Goal: Information Seeking & Learning: Understand process/instructions

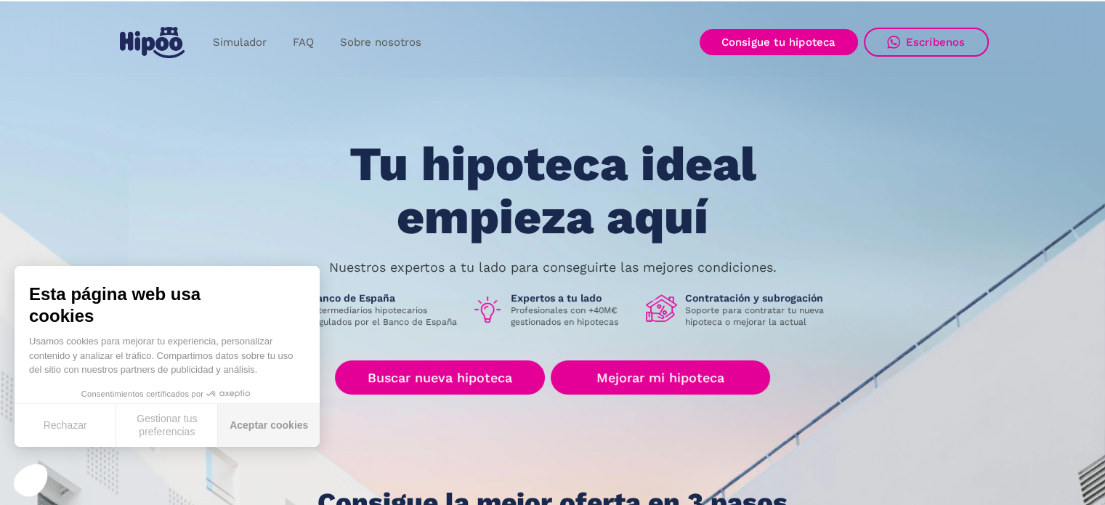
click at [253, 426] on button "Aceptar cookies" at bounding box center [269, 425] width 102 height 43
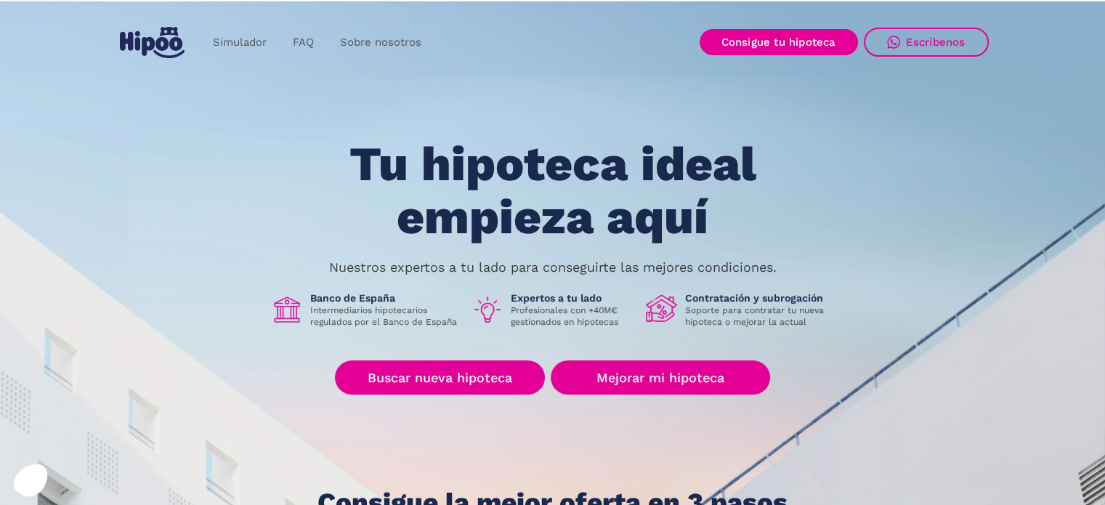
click at [311, 252] on div "Tu hipoteca ideal empieza aquí Nuestros expertos a tu lado para conseguirte las…" at bounding box center [553, 327] width 872 height 379
drag, startPoint x: 328, startPoint y: 270, endPoint x: 765, endPoint y: 279, distance: 436.8
click at [765, 279] on div "Tu hipoteca ideal empieza aquí Nuestros expertos a tu lado para conseguirte las…" at bounding box center [553, 327] width 872 height 379
click at [782, 269] on div "Tu hipoteca ideal empieza aquí Nuestros expertos a tu lado para conseguirte las…" at bounding box center [553, 327] width 872 height 379
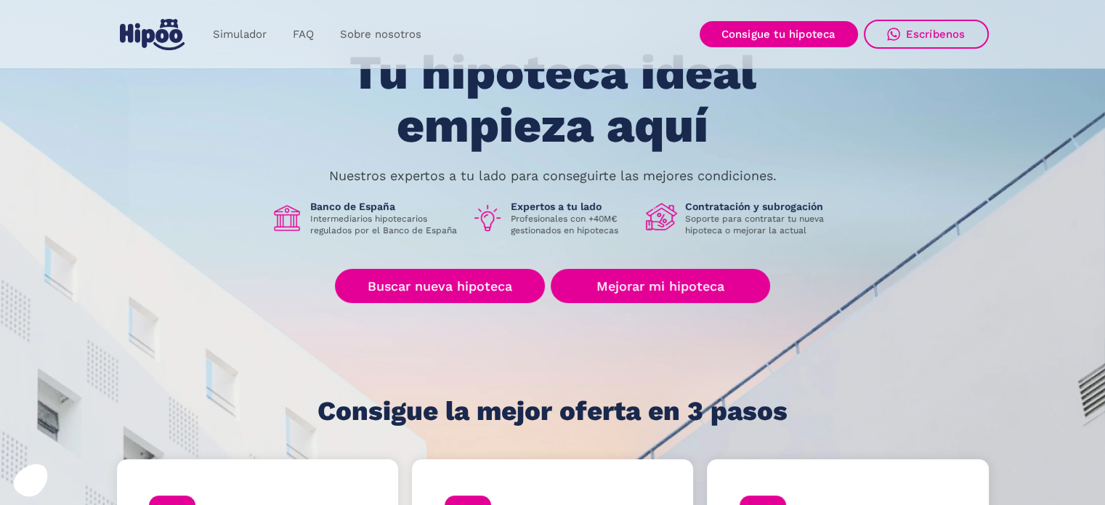
scroll to position [291, 0]
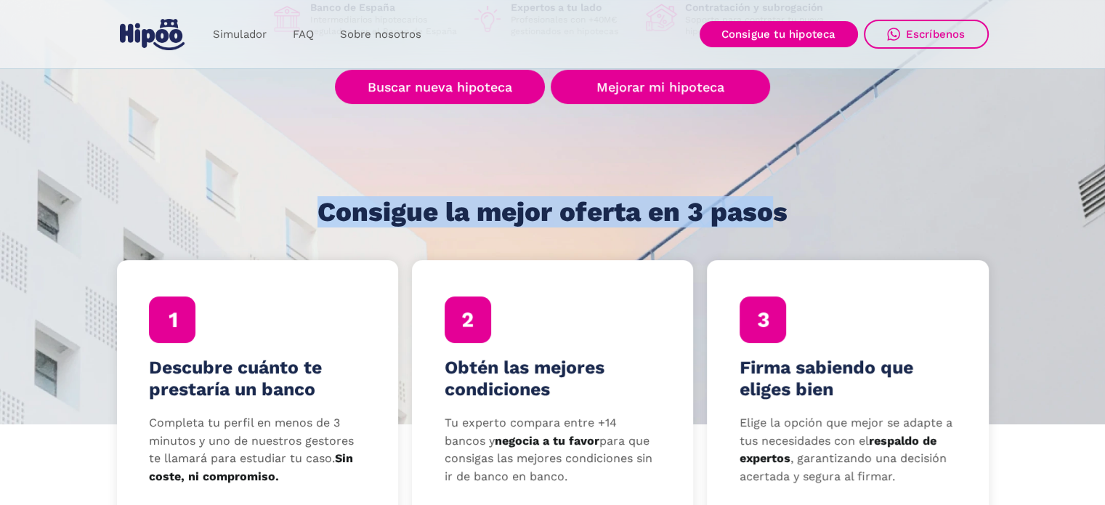
drag, startPoint x: 316, startPoint y: 209, endPoint x: 778, endPoint y: 218, distance: 462.2
click at [778, 218] on div "Tu hipoteca ideal empieza aquí Nuestros expertos a tu lado para conseguirte las…" at bounding box center [553, 36] width 872 height 379
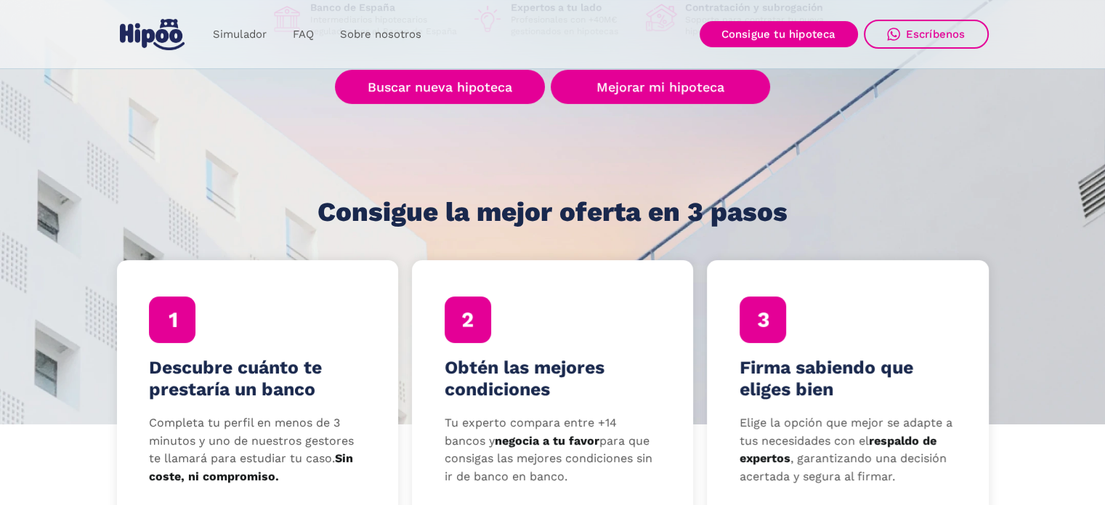
click at [783, 218] on h1 "Consigue la mejor oferta en 3 pasos" at bounding box center [553, 212] width 470 height 29
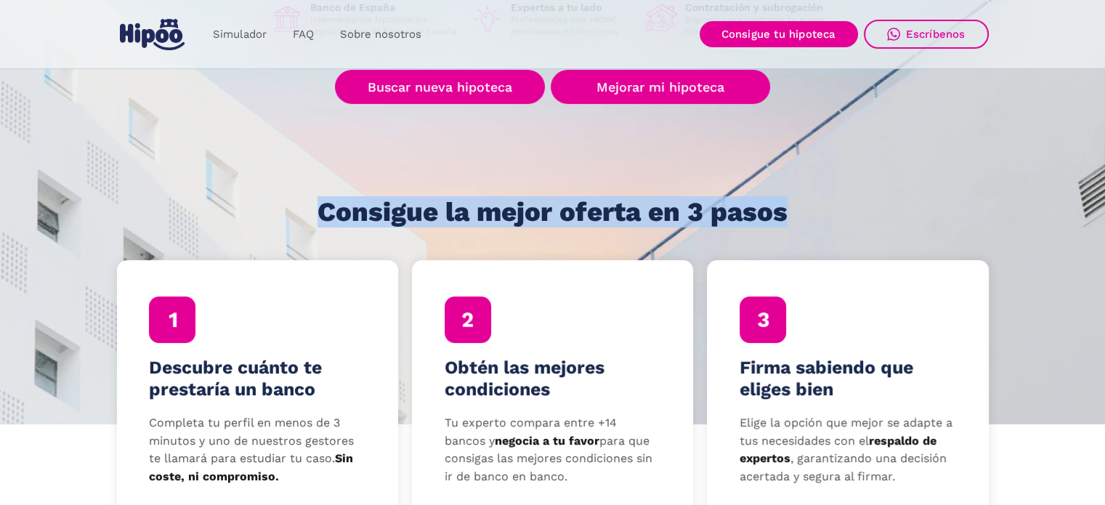
drag, startPoint x: 788, startPoint y: 212, endPoint x: 324, endPoint y: 215, distance: 463.6
click at [324, 215] on div "Tu hipoteca ideal empieza aquí Nuestros expertos a tu lado para conseguirte las…" at bounding box center [553, 36] width 872 height 379
click at [324, 215] on h1 "Consigue la mejor oferta en 3 pasos" at bounding box center [553, 212] width 470 height 29
drag, startPoint x: 323, startPoint y: 214, endPoint x: 781, endPoint y: 214, distance: 457.7
click at [781, 214] on h1 "Consigue la mejor oferta en 3 pasos" at bounding box center [553, 212] width 470 height 29
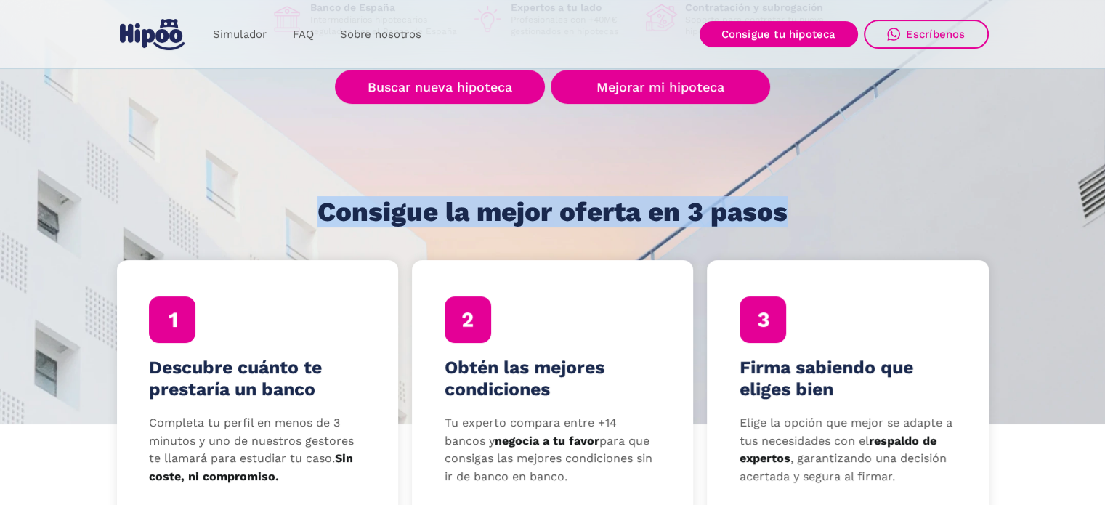
click at [780, 213] on h1 "Consigue la mejor oferta en 3 pasos" at bounding box center [553, 212] width 470 height 29
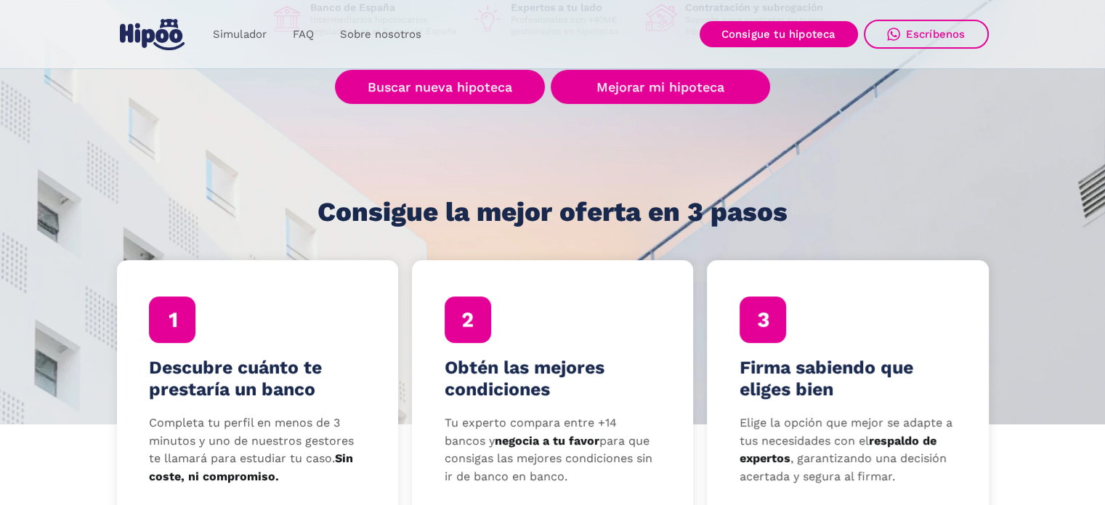
click at [784, 213] on h1 "Consigue la mejor oferta en 3 pasos" at bounding box center [553, 212] width 470 height 29
